Goal: Information Seeking & Learning: Find specific fact

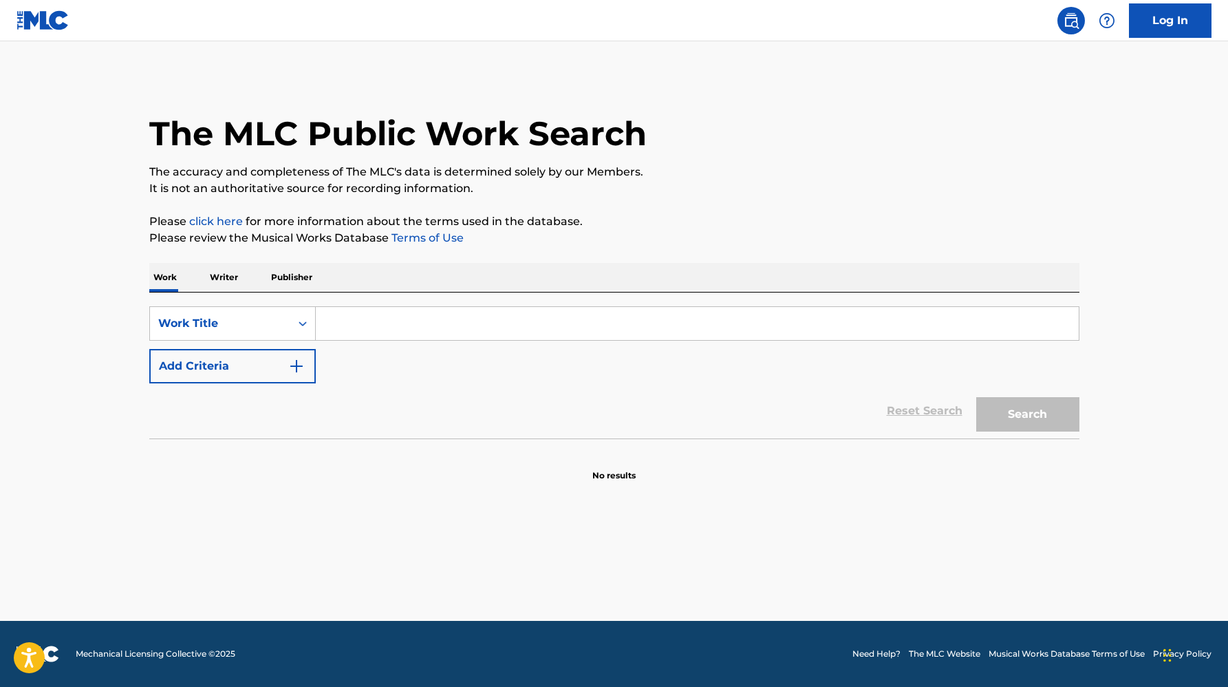
click at [452, 352] on div "SearchWithCriteria9cd3b173-12ff-4282-8943-17189d7ba54f Work Title Add Criteria" at bounding box center [614, 344] width 930 height 77
click at [462, 314] on input "Search Form" at bounding box center [697, 323] width 763 height 33
type input "tov"
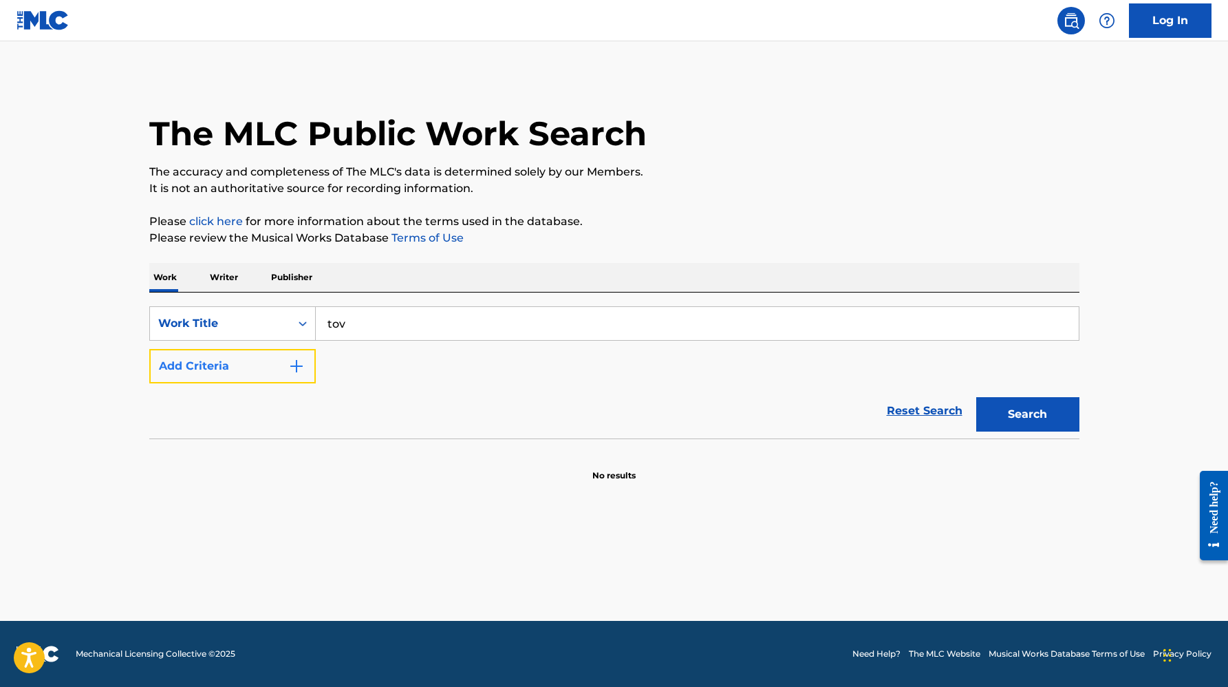
click at [268, 381] on button "Add Criteria" at bounding box center [232, 366] width 166 height 34
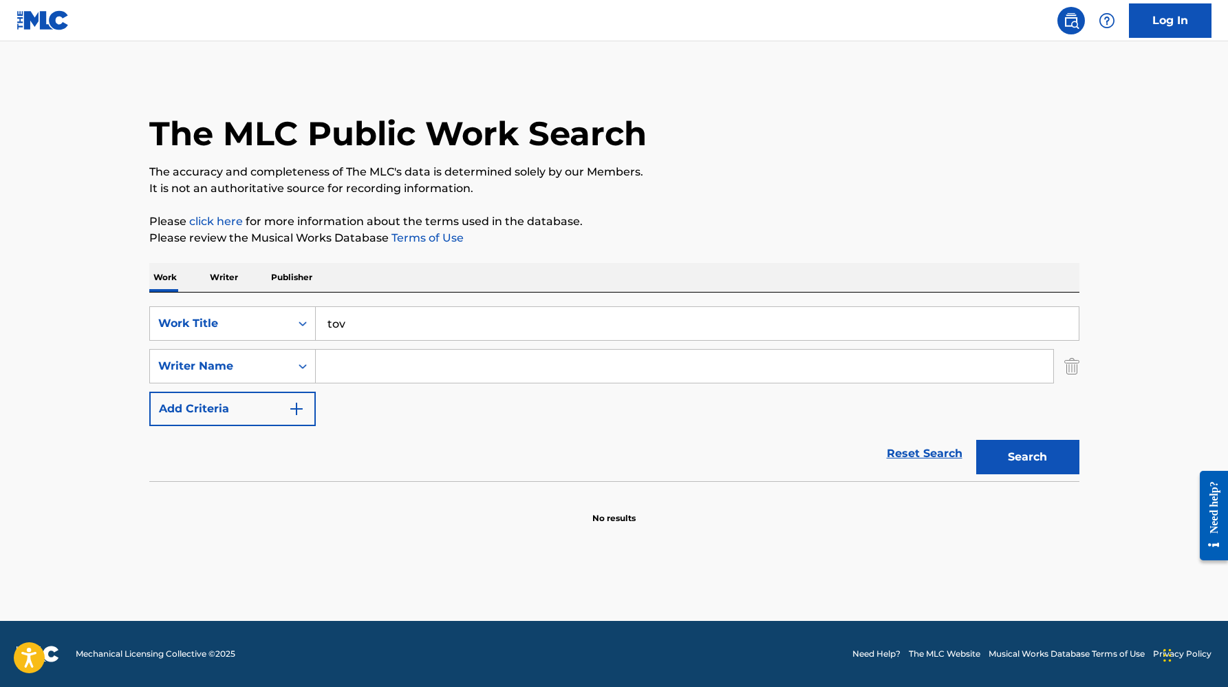
click at [368, 361] on input "Search Form" at bounding box center [685, 366] width 738 height 33
type input "[PERSON_NAME]"
click at [976, 440] on button "Search" at bounding box center [1027, 457] width 103 height 34
click at [380, 320] on input "tov" at bounding box center [697, 323] width 763 height 33
type input "t-o-v"
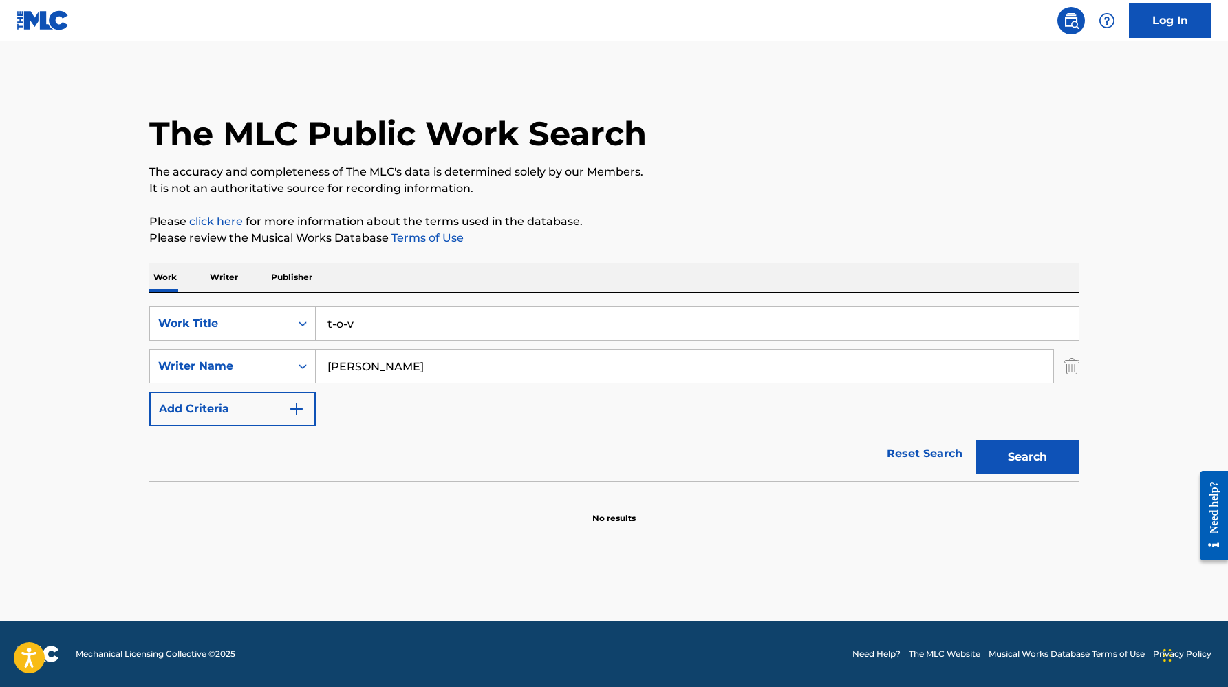
click at [976, 440] on button "Search" at bounding box center [1027, 457] width 103 height 34
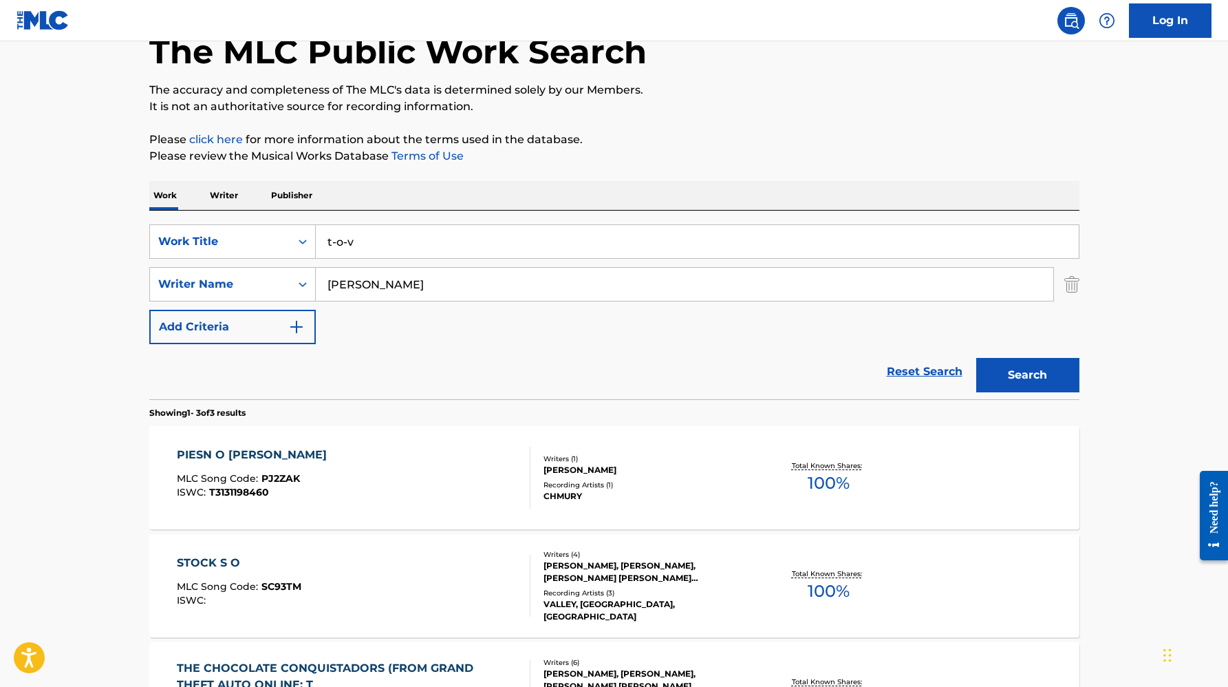
scroll to position [278, 0]
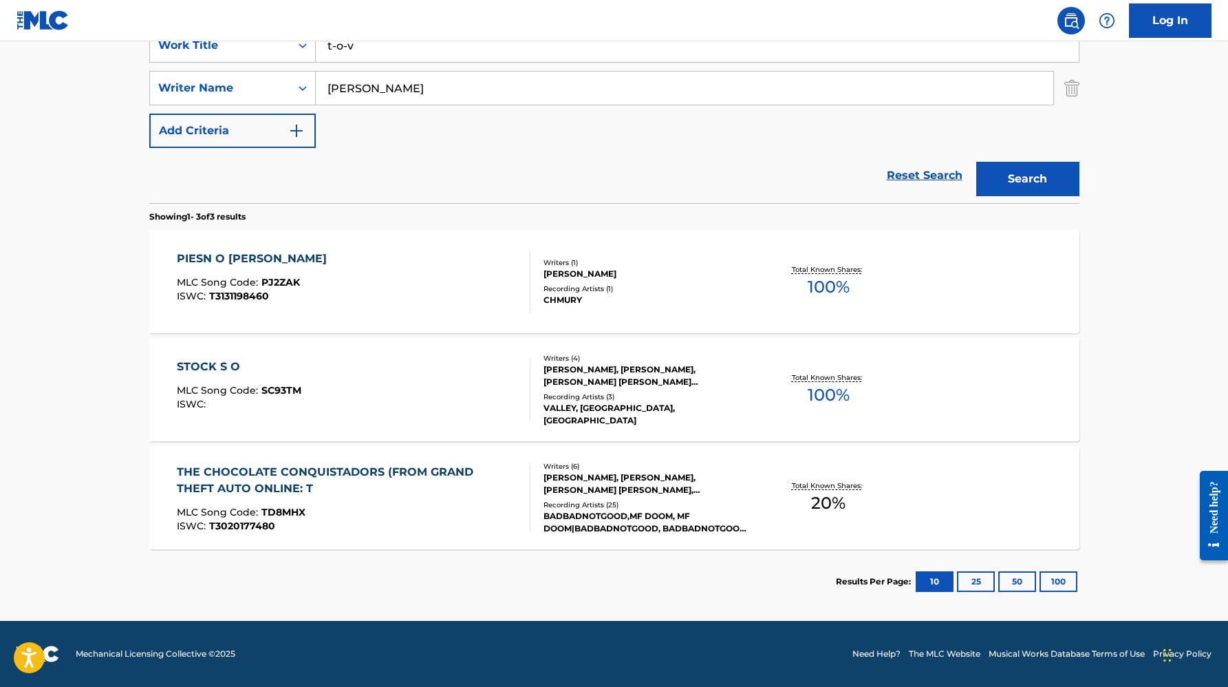
click at [691, 508] on div "Recording Artists ( 25 )" at bounding box center [648, 504] width 208 height 10
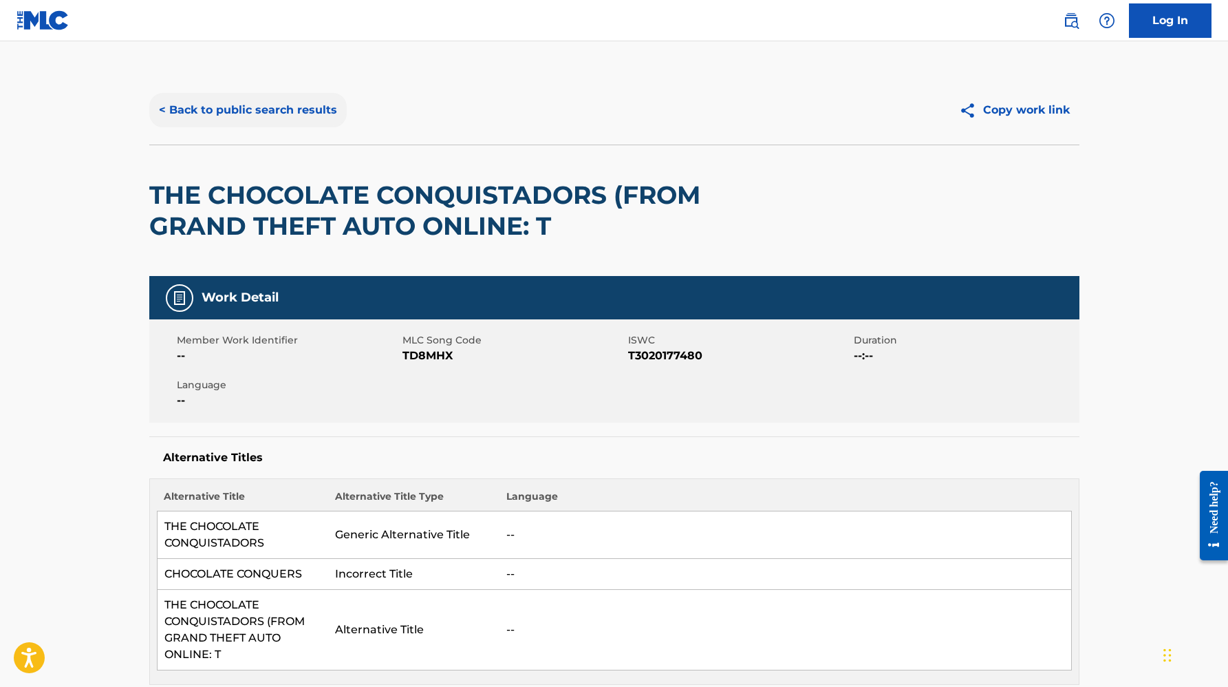
click at [308, 105] on button "< Back to public search results" at bounding box center [247, 110] width 197 height 34
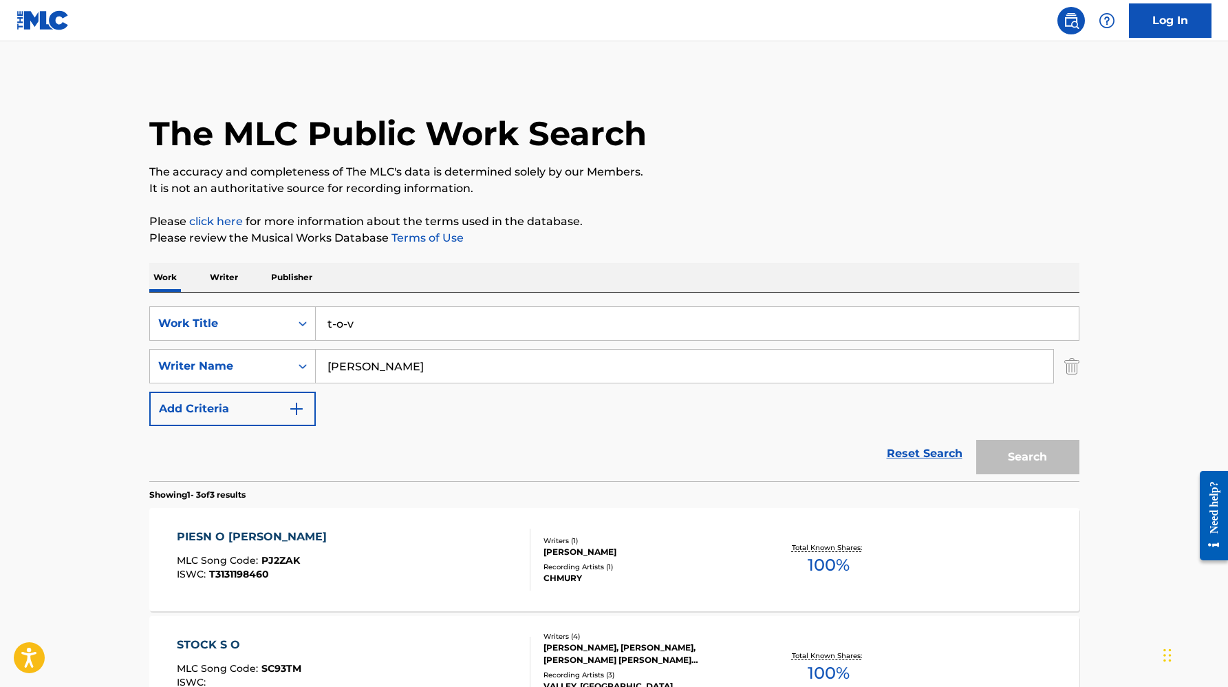
scroll to position [200, 0]
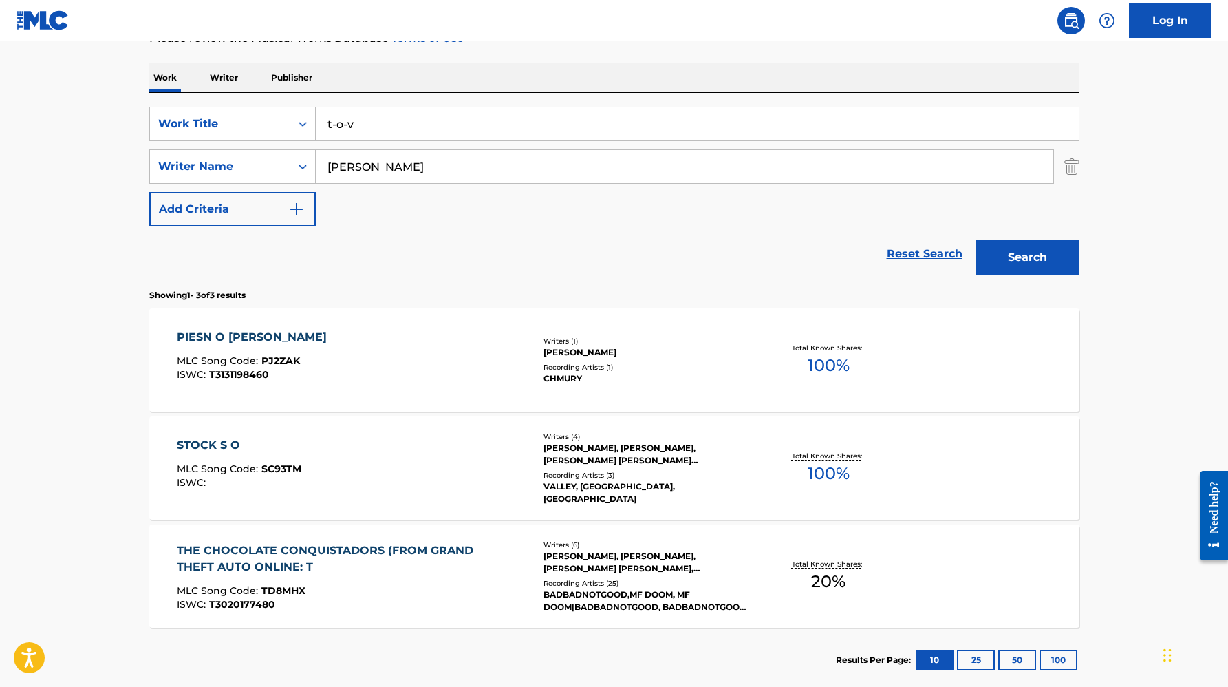
click at [341, 126] on input "t-o-v" at bounding box center [697, 123] width 763 height 33
type input "t-u-v"
click at [976, 240] on button "Search" at bounding box center [1027, 257] width 103 height 34
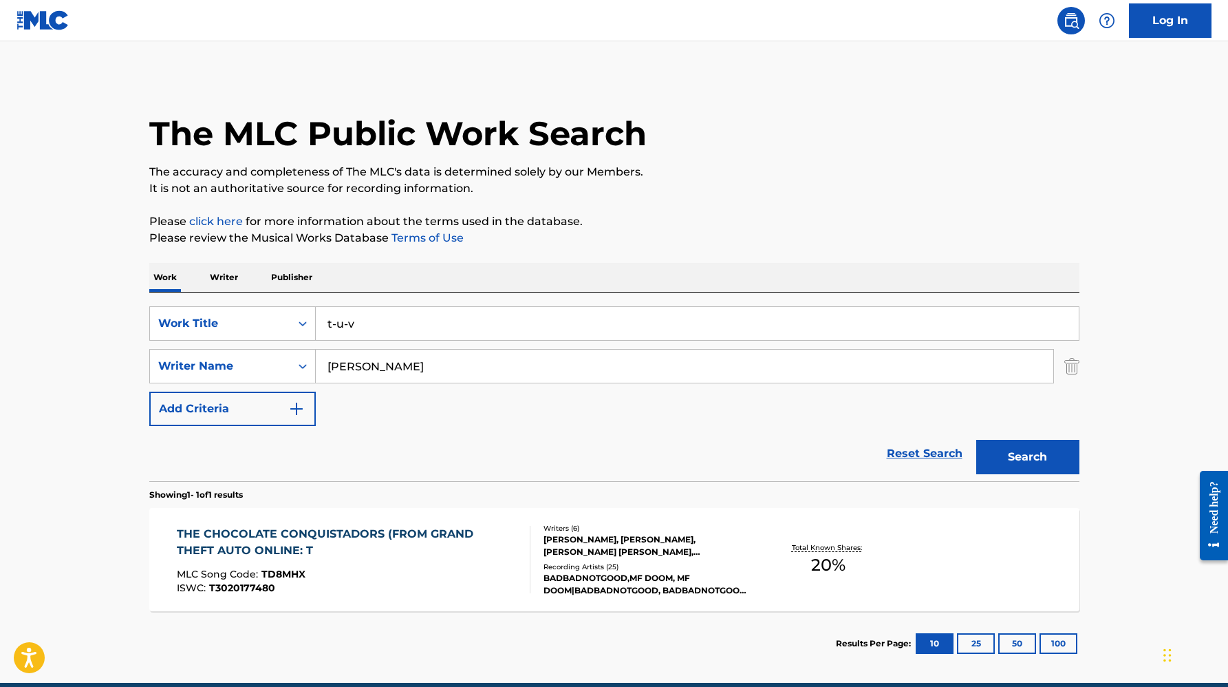
scroll to position [62, 0]
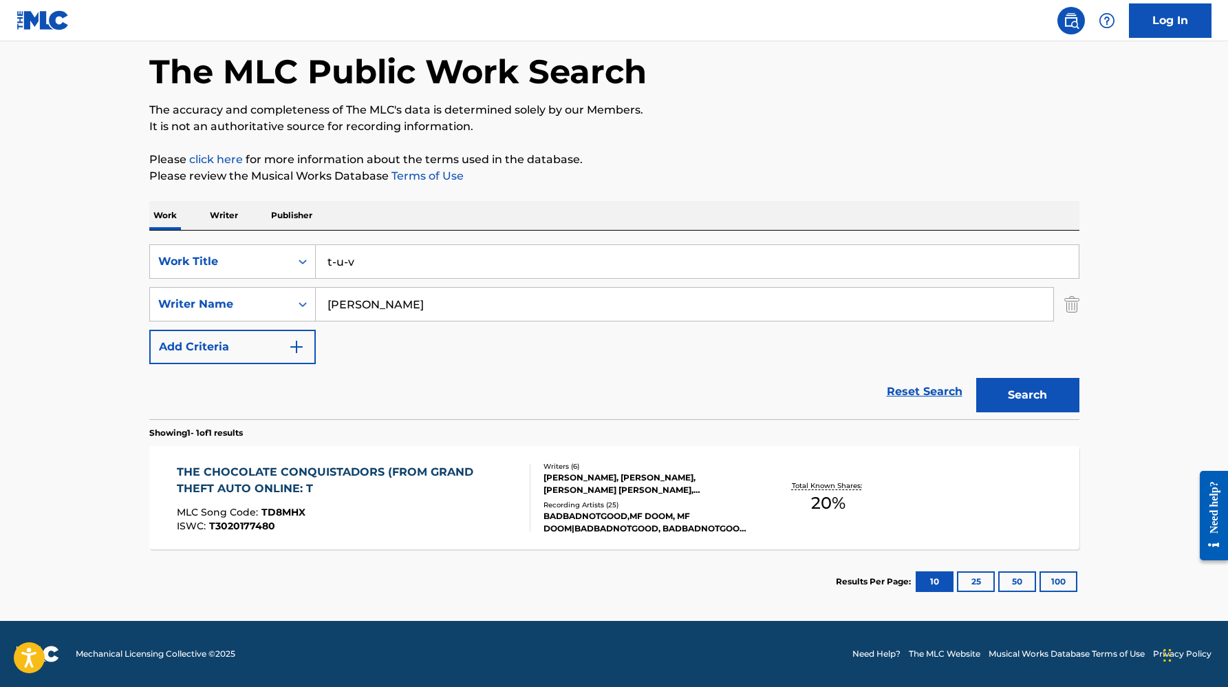
click at [447, 480] on div "THE CHOCOLATE CONQUISTADORS (FROM GRAND THEFT AUTO ONLINE: T" at bounding box center [348, 480] width 342 height 33
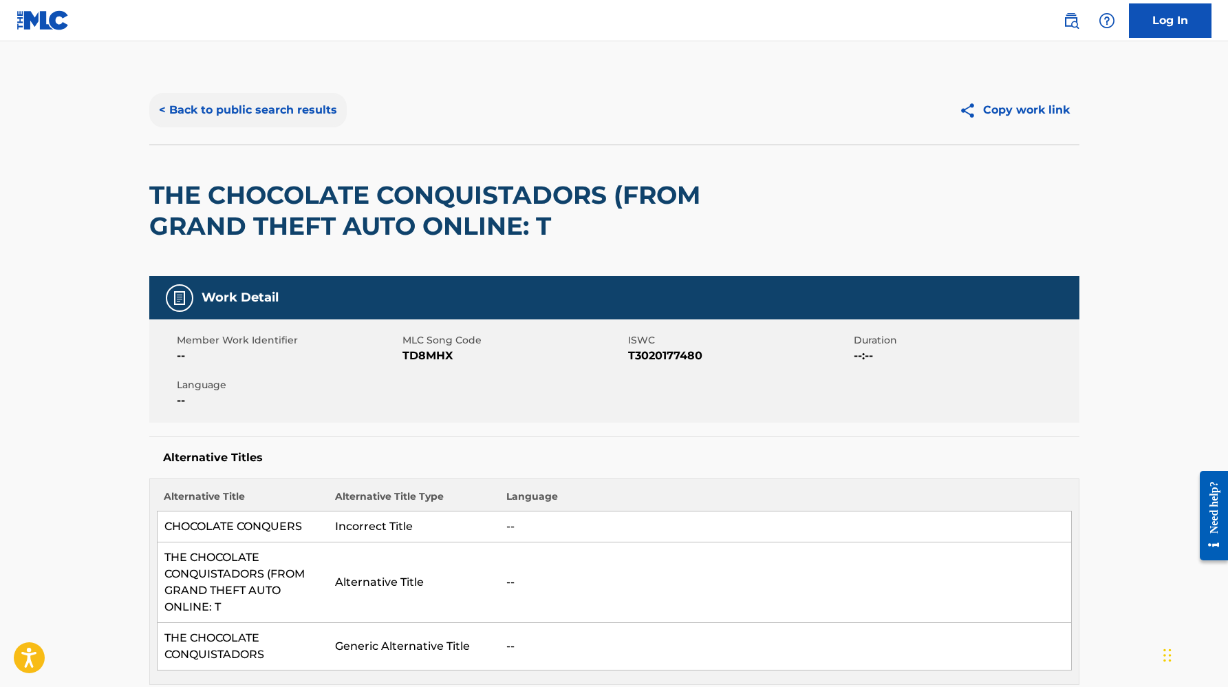
click at [312, 121] on button "< Back to public search results" at bounding box center [247, 110] width 197 height 34
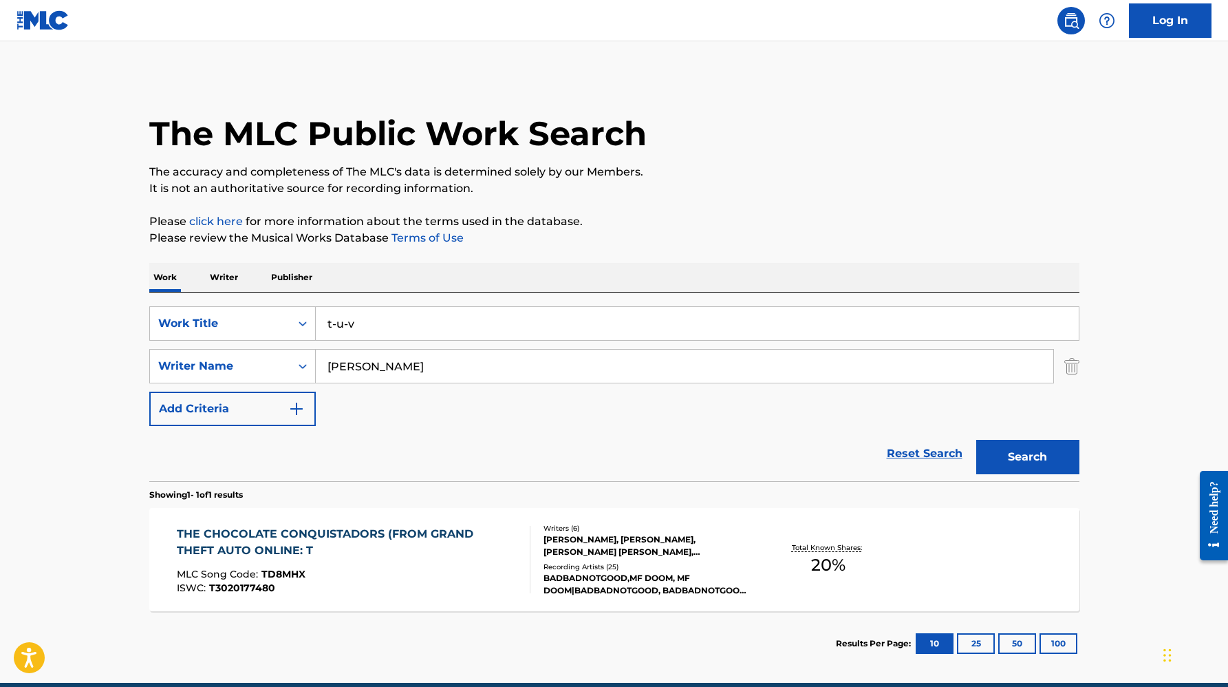
click at [1060, 358] on div "SearchWithCriteria095ff40b-c466-40c3-a8e3-646e4538cf6a Writer Name [PERSON_NAME]" at bounding box center [614, 366] width 930 height 34
click at [1067, 358] on img "Search Form" at bounding box center [1071, 366] width 15 height 34
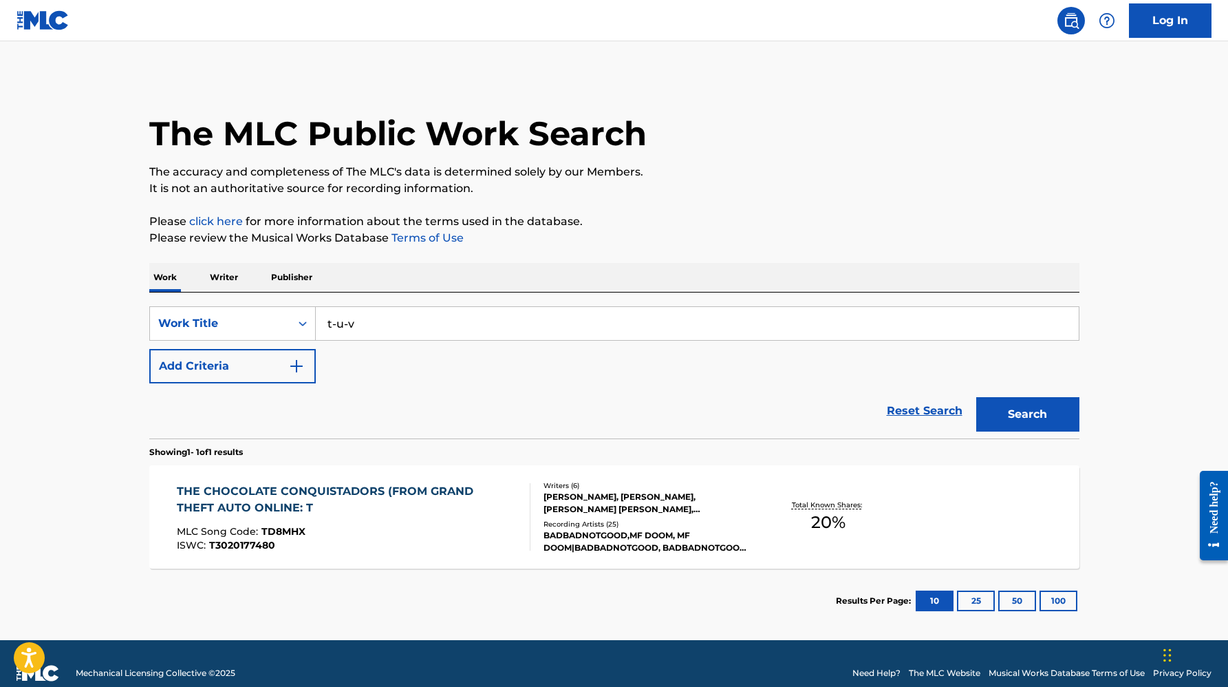
drag, startPoint x: 751, startPoint y: 314, endPoint x: 641, endPoint y: 372, distance: 124.6
click at [641, 372] on div "SearchWithCriteria9cd3b173-12ff-4282-8943-17189d7ba54f Work Title t-u-v Add Cri…" at bounding box center [614, 344] width 930 height 77
type input "boys with toys"
click at [976, 397] on button "Search" at bounding box center [1027, 414] width 103 height 34
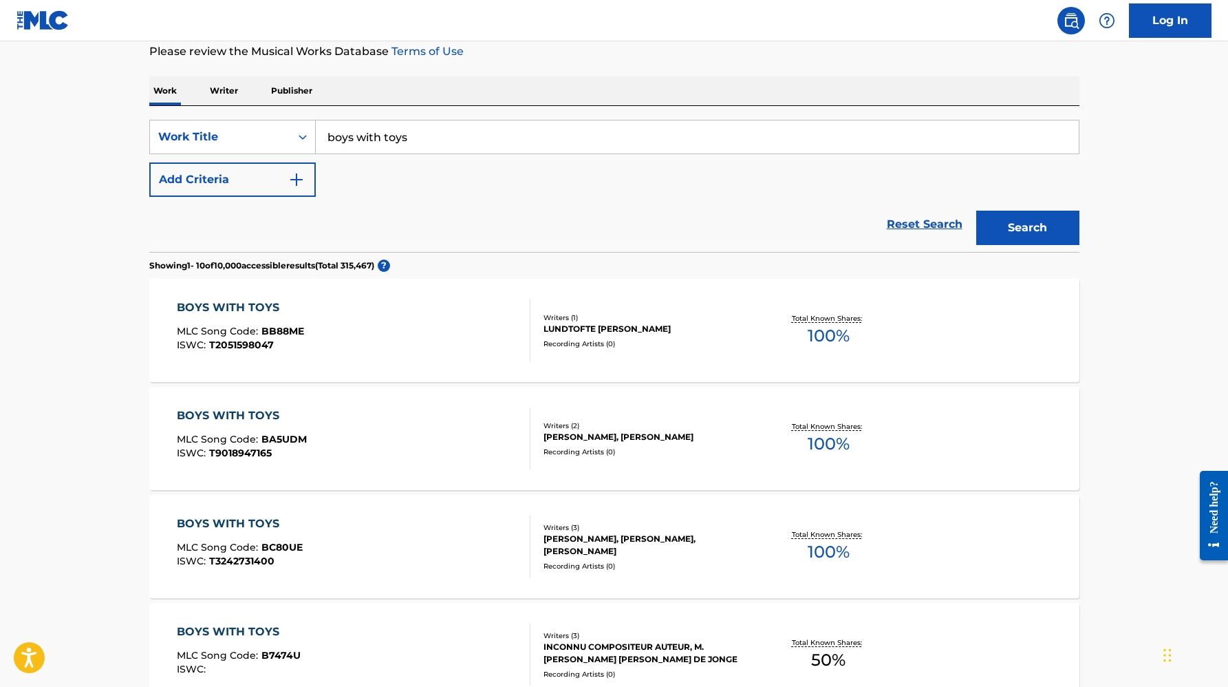
scroll to position [188, 0]
click at [272, 194] on form "SearchWithCriteria9cd3b173-12ff-4282-8943-17189d7ba54f Work Title boys with toy…" at bounding box center [614, 184] width 930 height 132
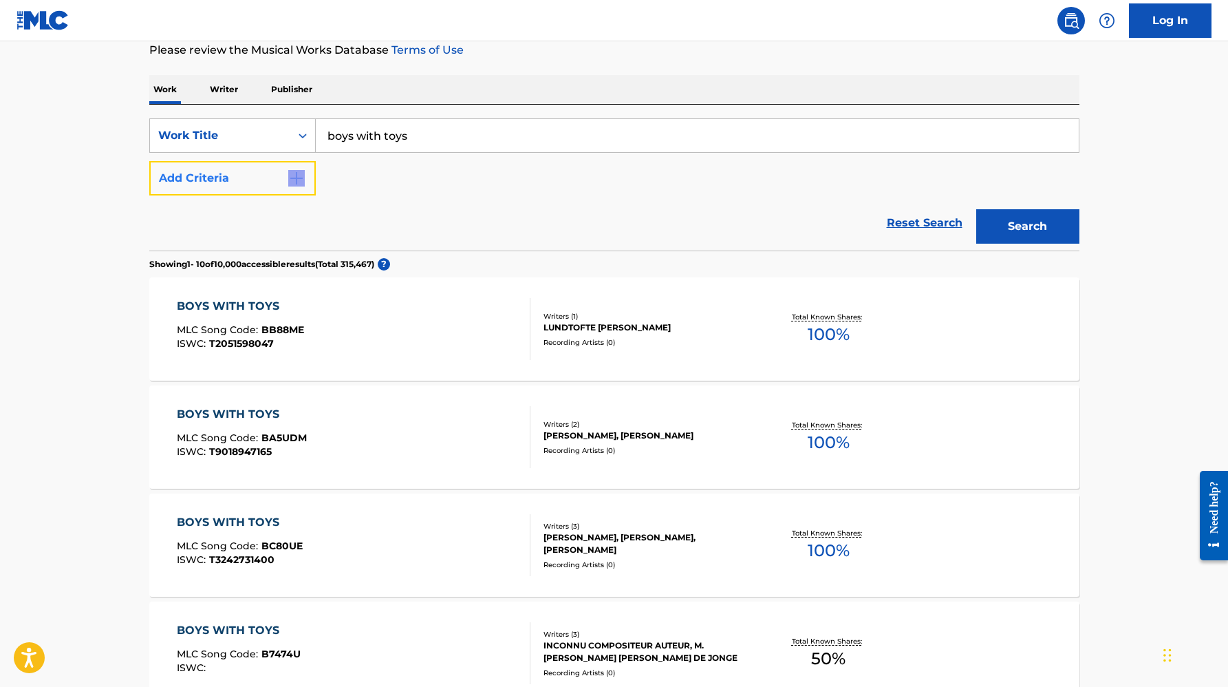
click at [279, 173] on button "Add Criteria" at bounding box center [232, 178] width 166 height 34
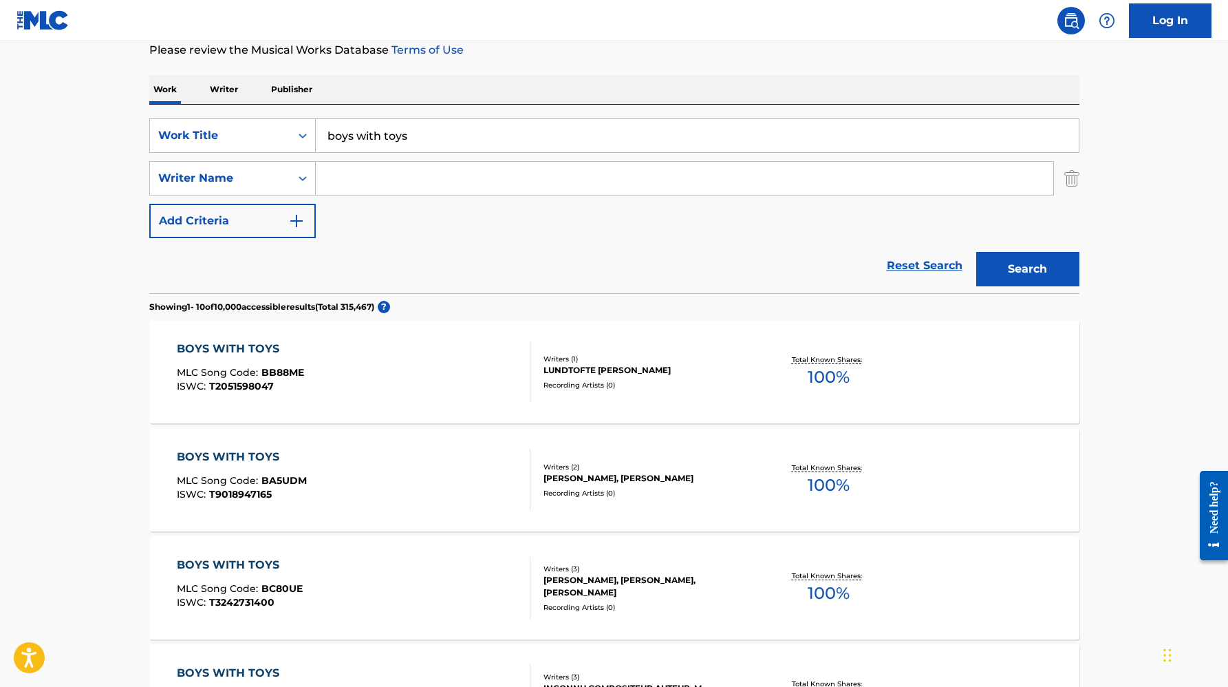
click at [373, 184] on input "Search Form" at bounding box center [685, 178] width 738 height 33
type input "[PERSON_NAME]"
click at [976, 252] on button "Search" at bounding box center [1027, 269] width 103 height 34
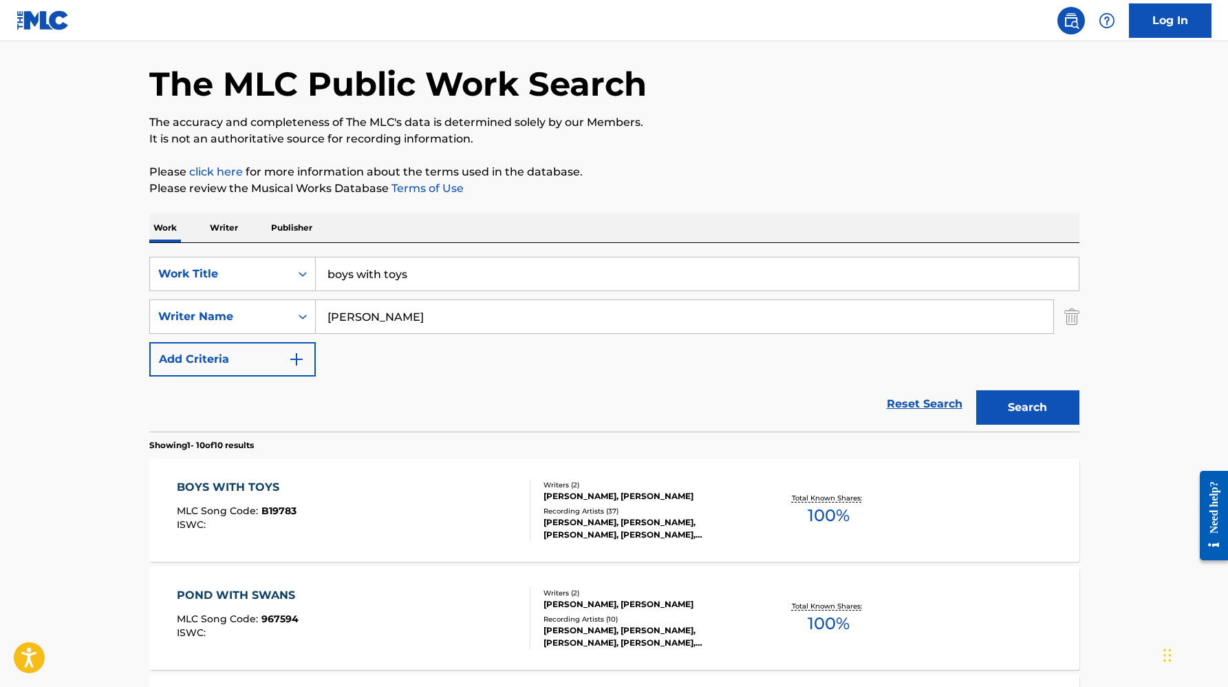
scroll to position [51, 0]
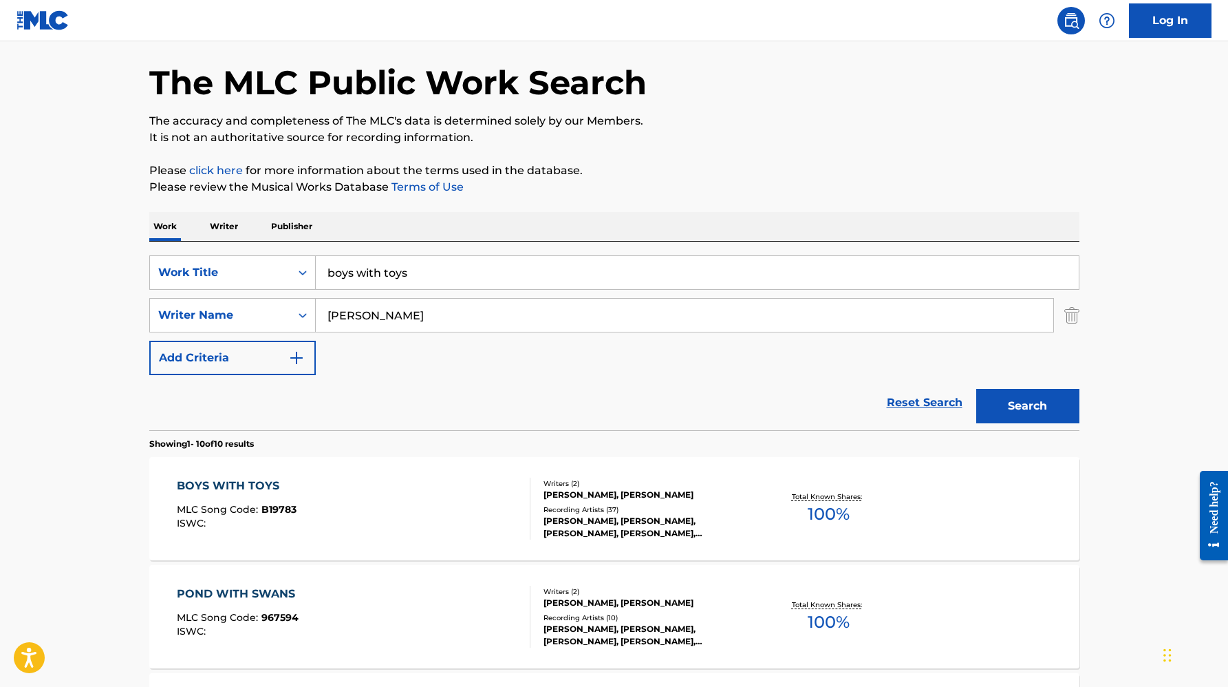
click at [435, 527] on div "BOYS WITH TOYS MLC Song Code : B19783 ISWC :" at bounding box center [354, 508] width 354 height 62
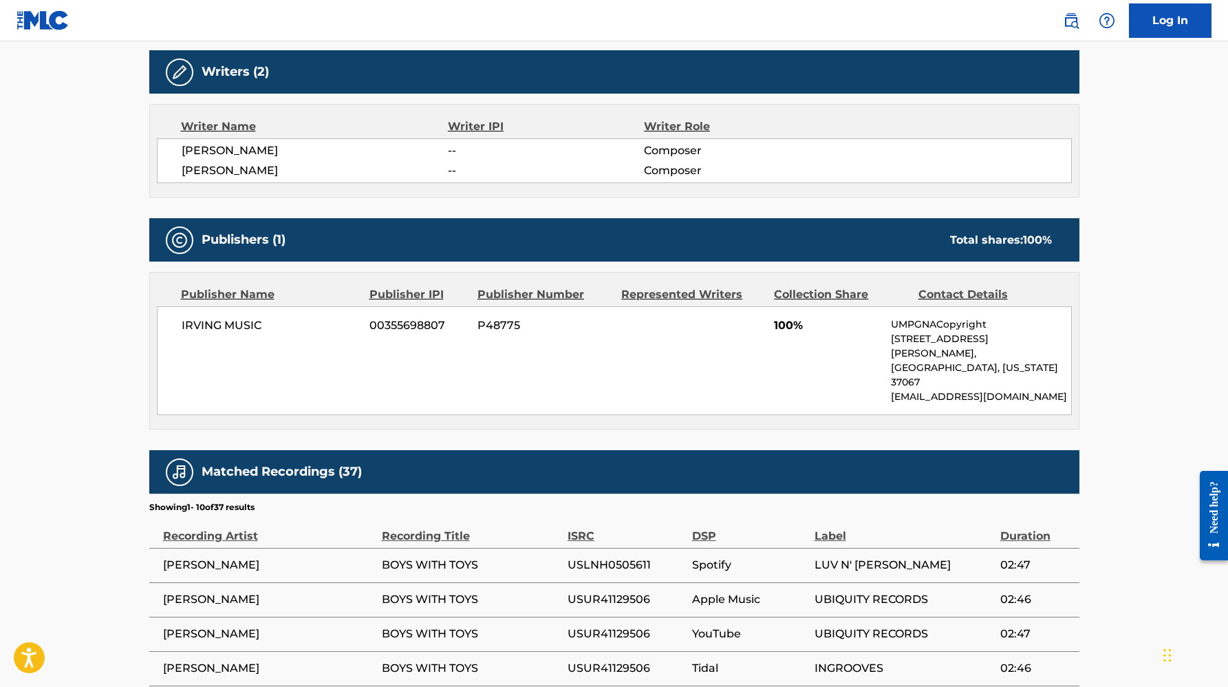
scroll to position [435, 0]
